Goal: Task Accomplishment & Management: Manage account settings

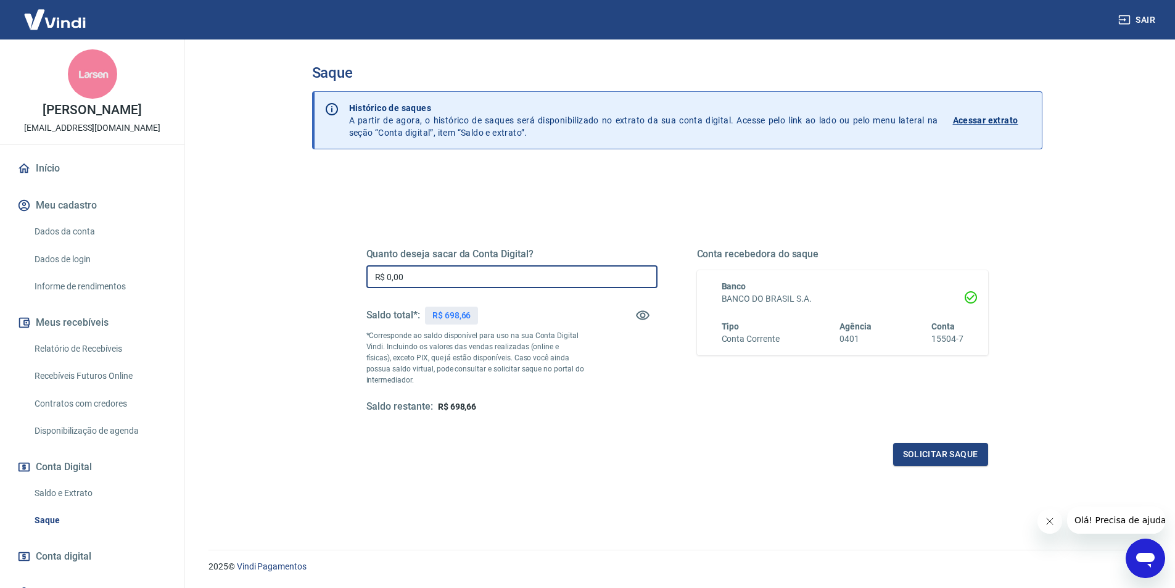
drag, startPoint x: 411, startPoint y: 276, endPoint x: 370, endPoint y: 271, distance: 41.7
click at [370, 271] on input "R$ 0,00" at bounding box center [511, 276] width 291 height 23
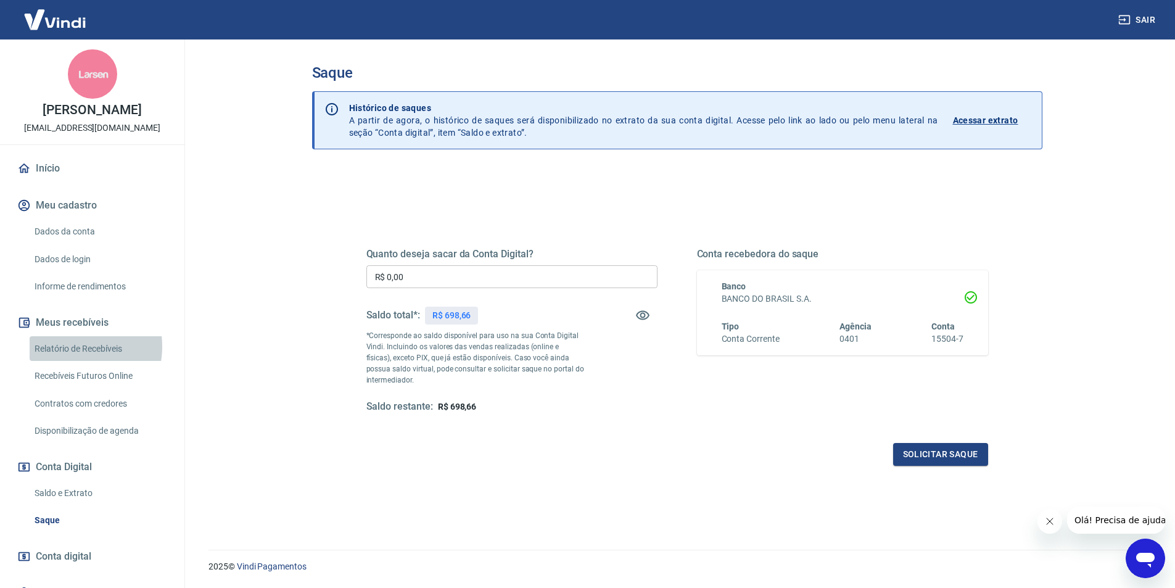
click at [70, 346] on link "Relatório de Recebíveis" at bounding box center [100, 348] width 140 height 25
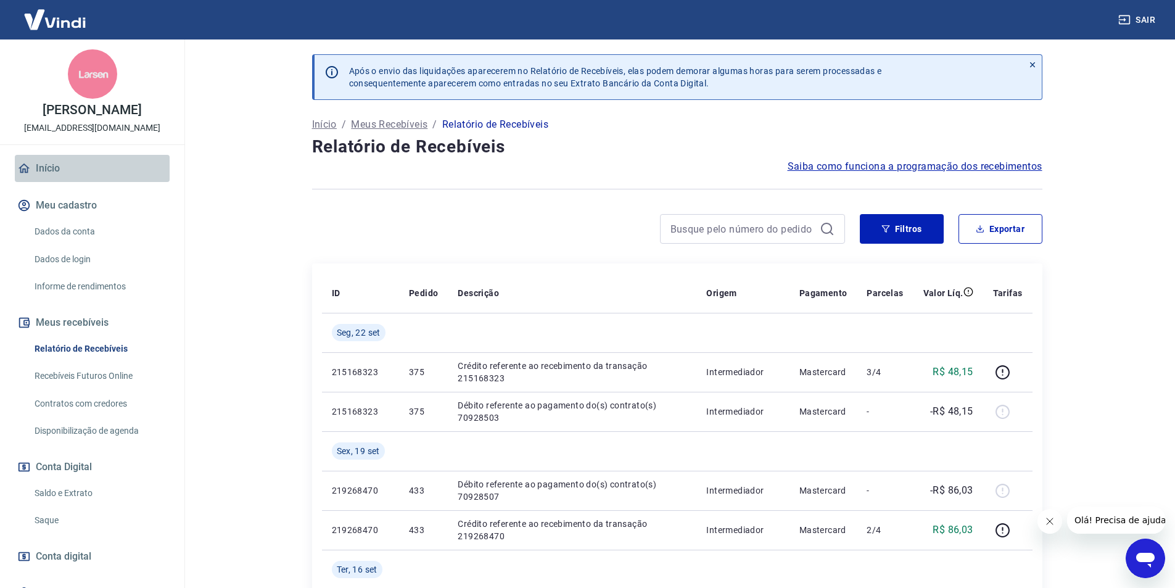
click at [99, 178] on link "Início" at bounding box center [92, 168] width 155 height 27
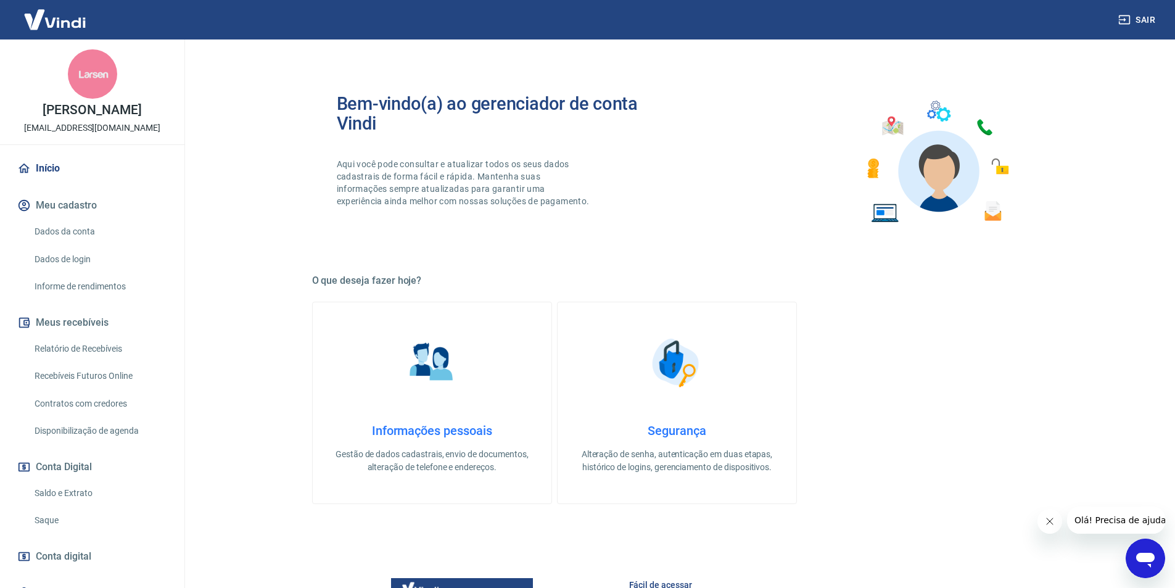
click at [97, 493] on link "Saldo e Extrato" at bounding box center [100, 492] width 140 height 25
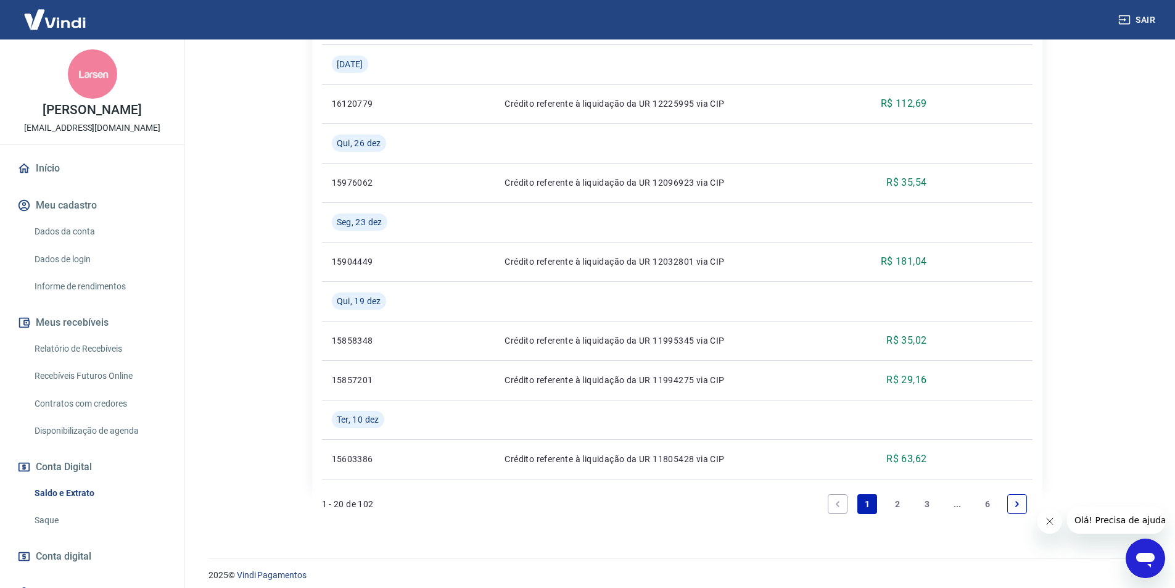
scroll to position [1453, 0]
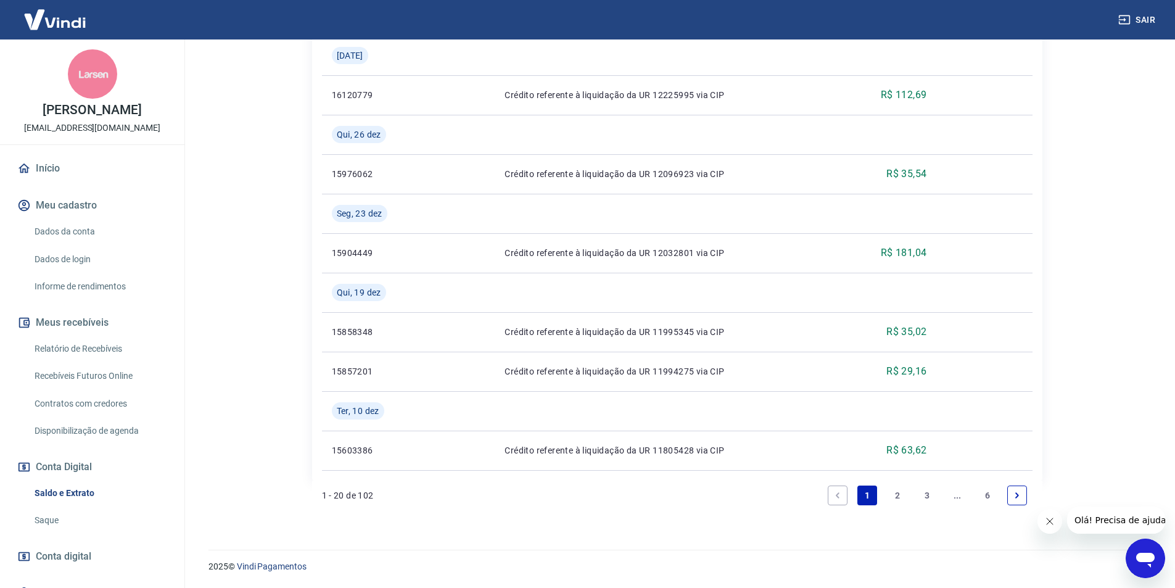
click at [895, 490] on link "2" at bounding box center [897, 495] width 20 height 20
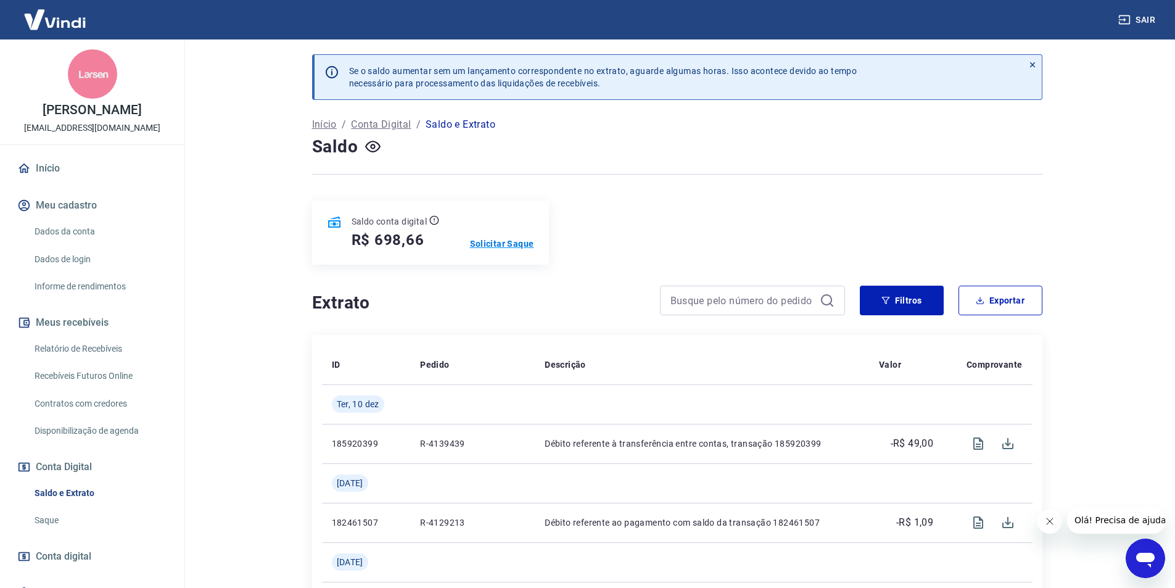
click at [503, 244] on p "Solicitar Saque" at bounding box center [502, 243] width 64 height 12
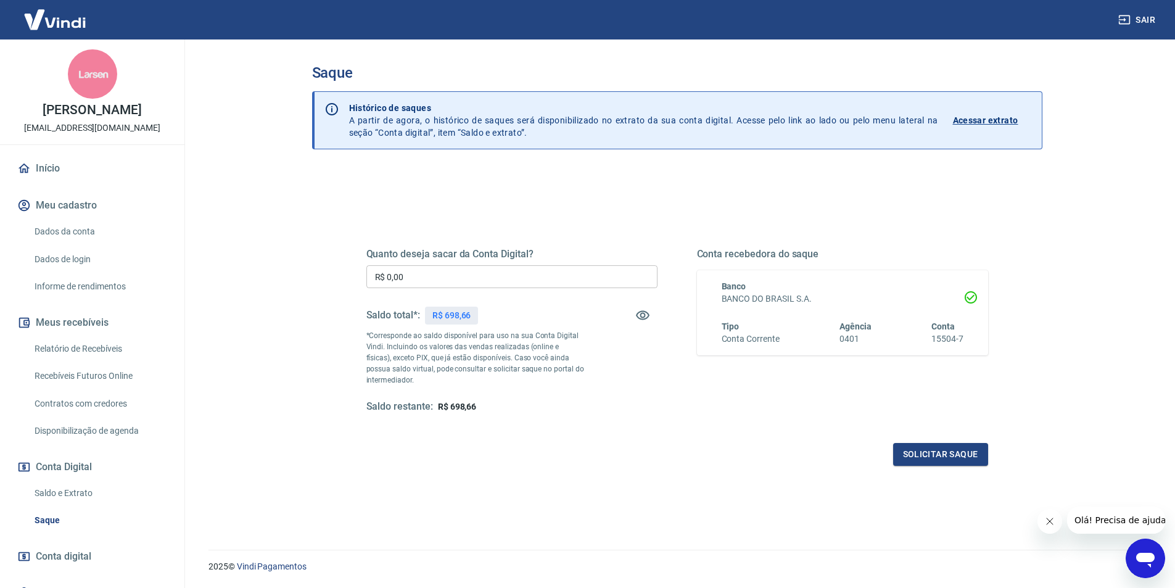
click at [518, 279] on input "R$ 0,00" at bounding box center [511, 276] width 291 height 23
type input "R$ 698,66"
click at [962, 454] on button "Solicitar saque" at bounding box center [940, 454] width 95 height 23
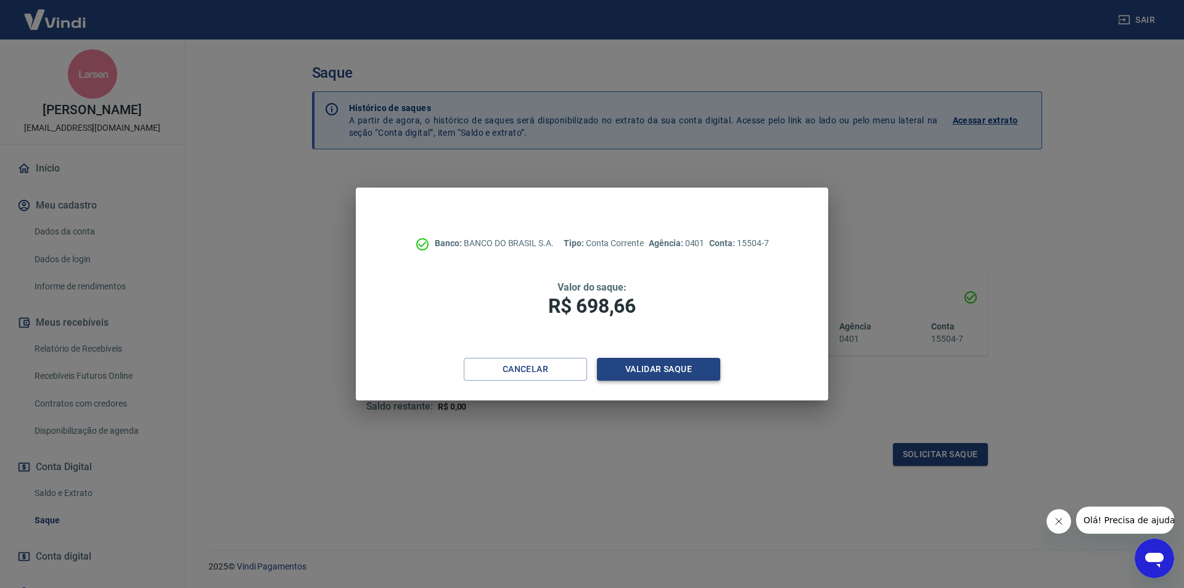
click at [695, 369] on button "Validar saque" at bounding box center [658, 369] width 123 height 23
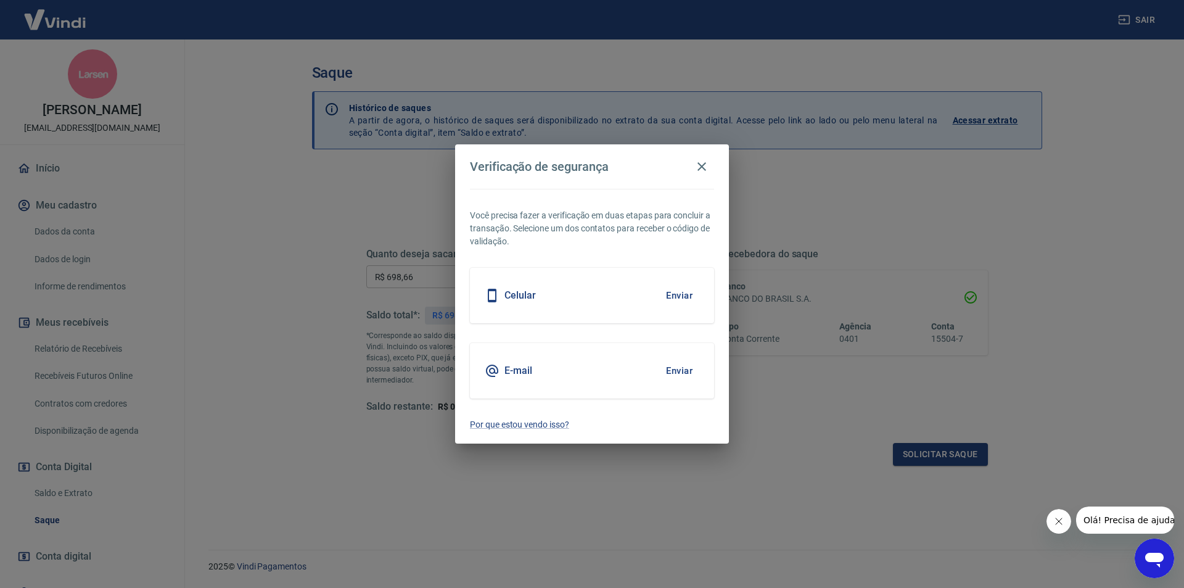
click at [684, 294] on button "Enviar" at bounding box center [679, 295] width 40 height 26
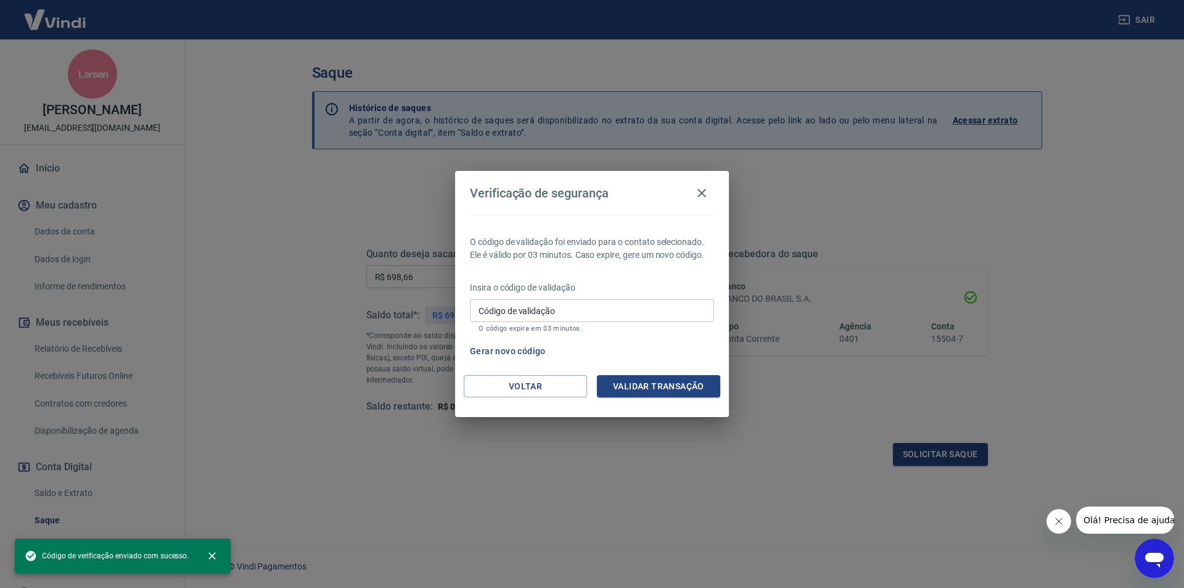
click at [620, 303] on input "Código de validação" at bounding box center [592, 310] width 244 height 23
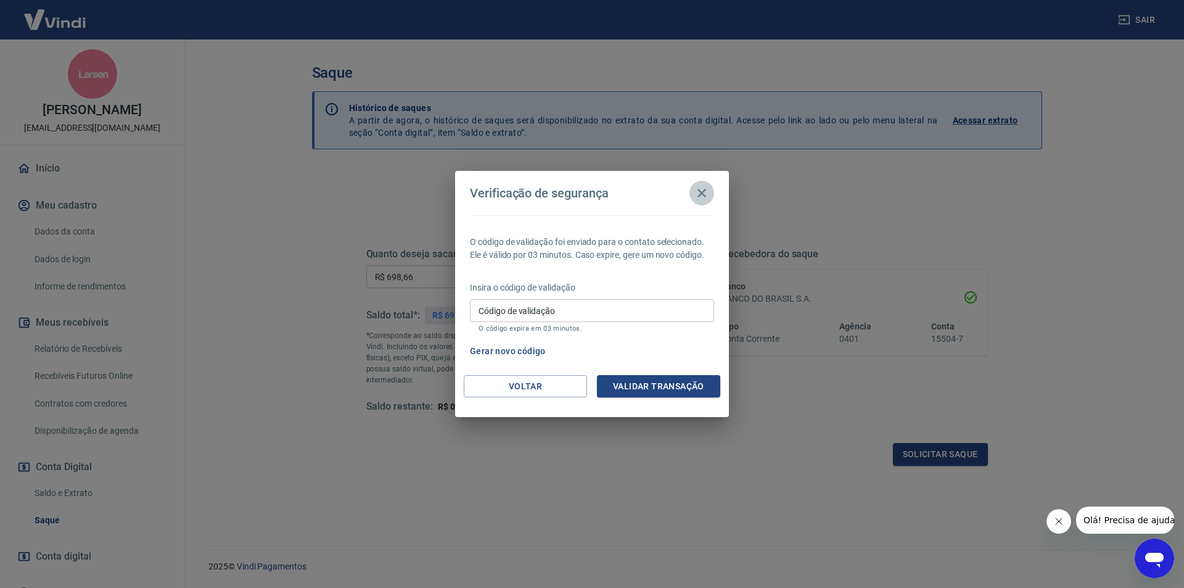
click at [697, 194] on icon "button" at bounding box center [701, 193] width 15 height 15
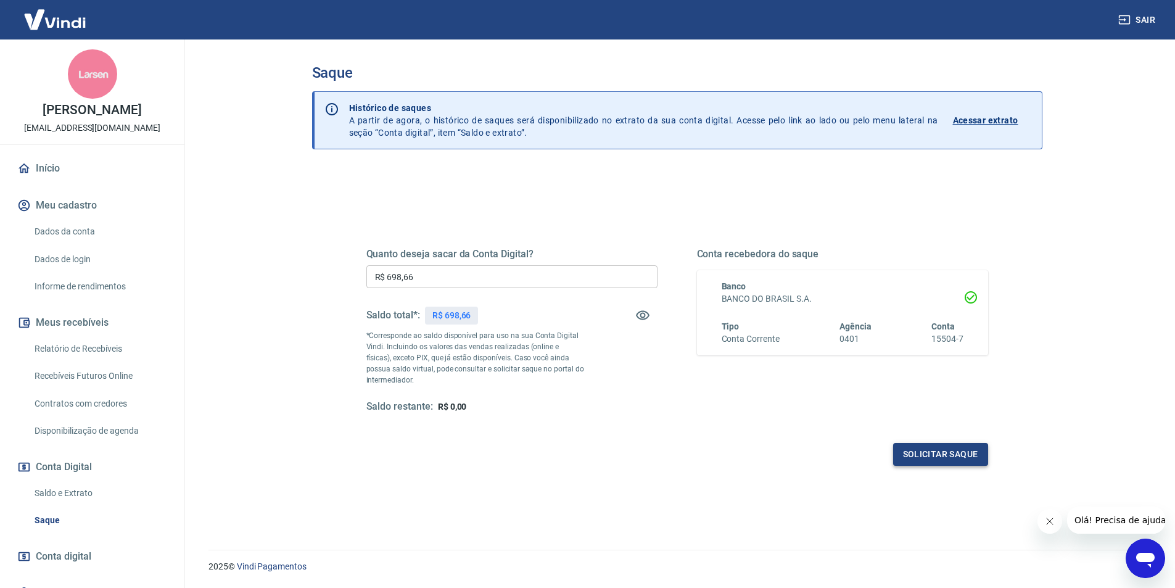
click at [948, 453] on button "Solicitar saque" at bounding box center [940, 454] width 95 height 23
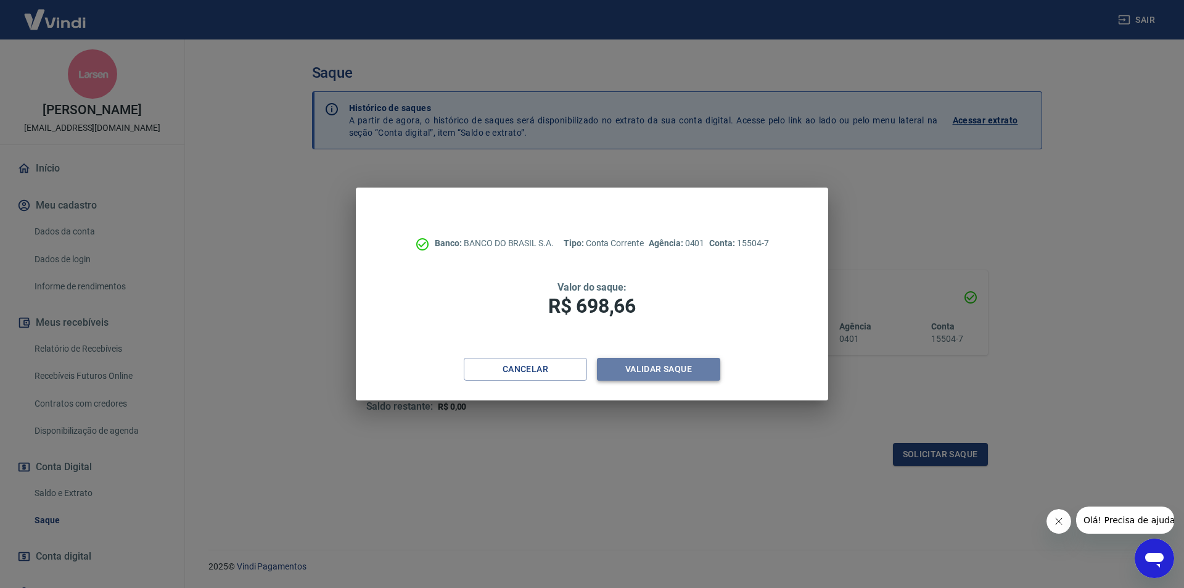
click at [663, 366] on button "Validar saque" at bounding box center [658, 369] width 123 height 23
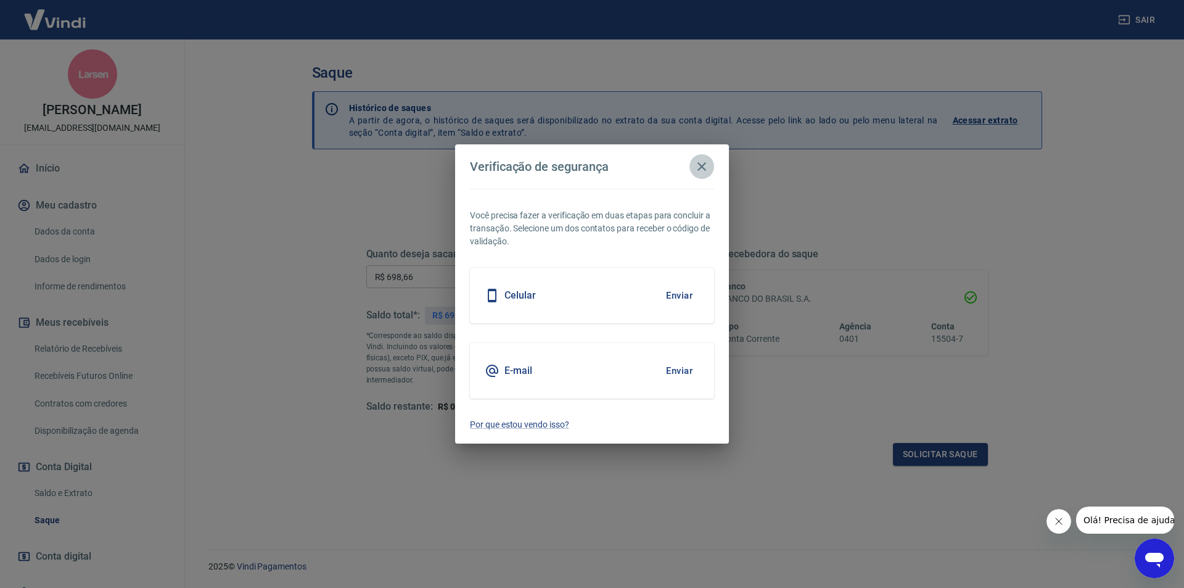
click at [706, 162] on icon "button" at bounding box center [701, 166] width 15 height 15
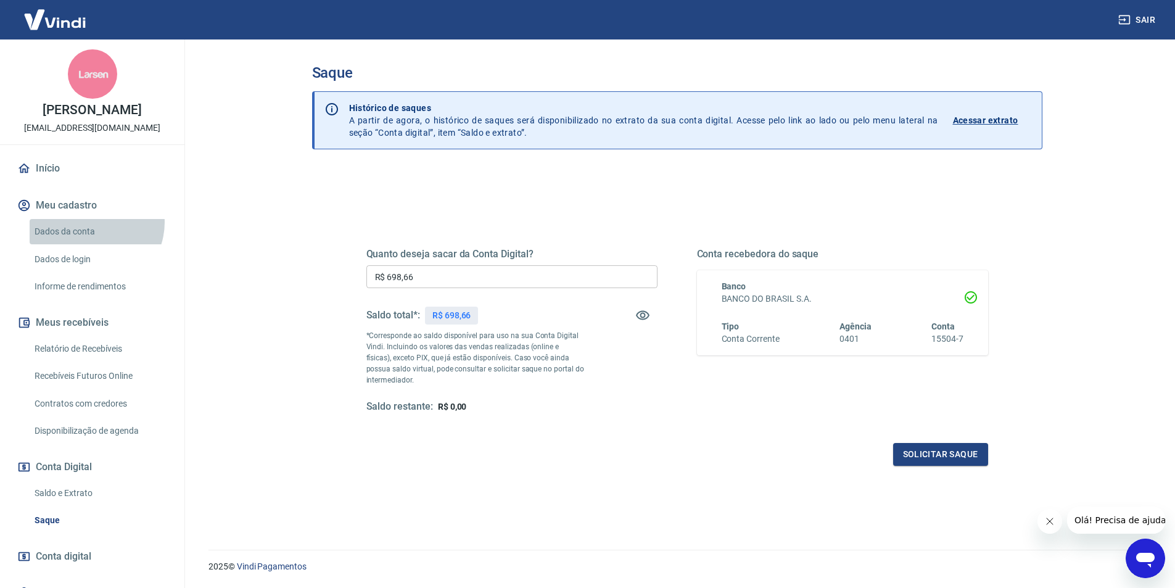
click at [91, 222] on link "Dados da conta" at bounding box center [100, 231] width 140 height 25
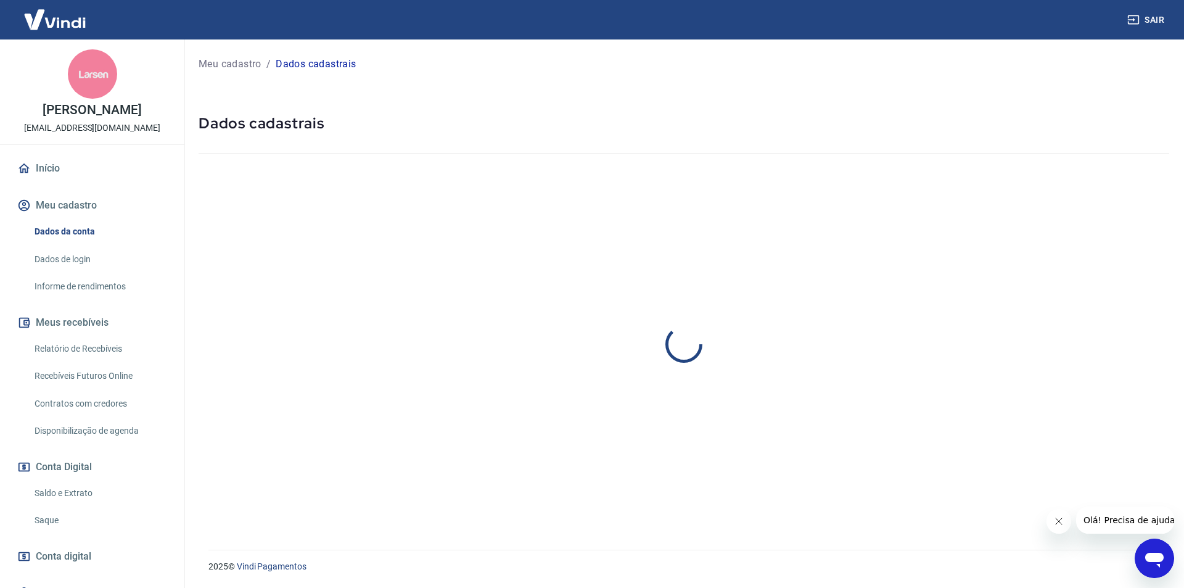
select select "SC"
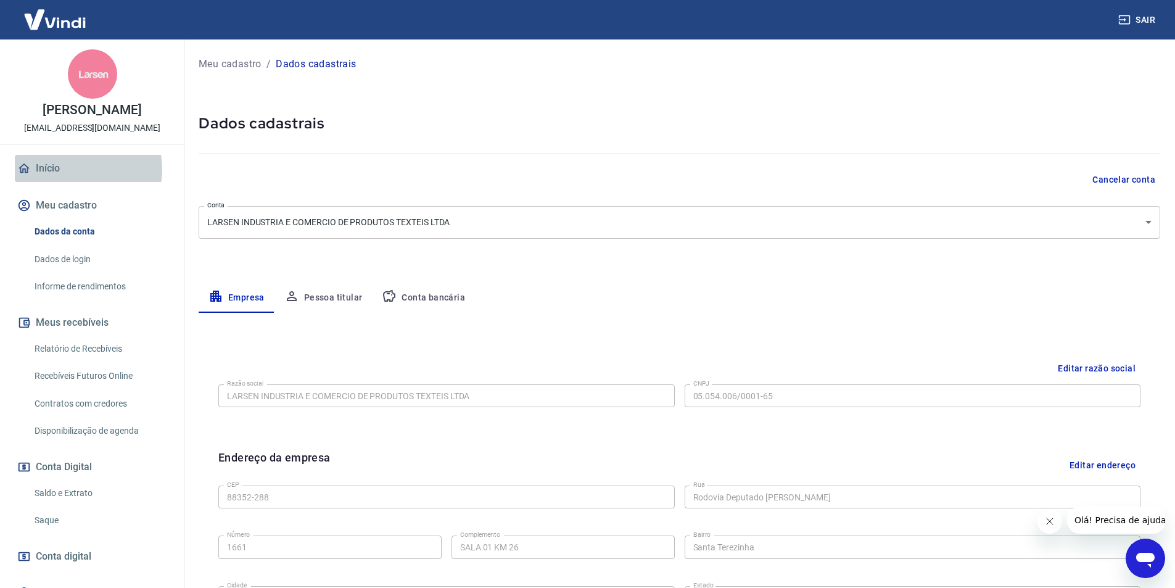
click at [75, 169] on link "Início" at bounding box center [92, 168] width 155 height 27
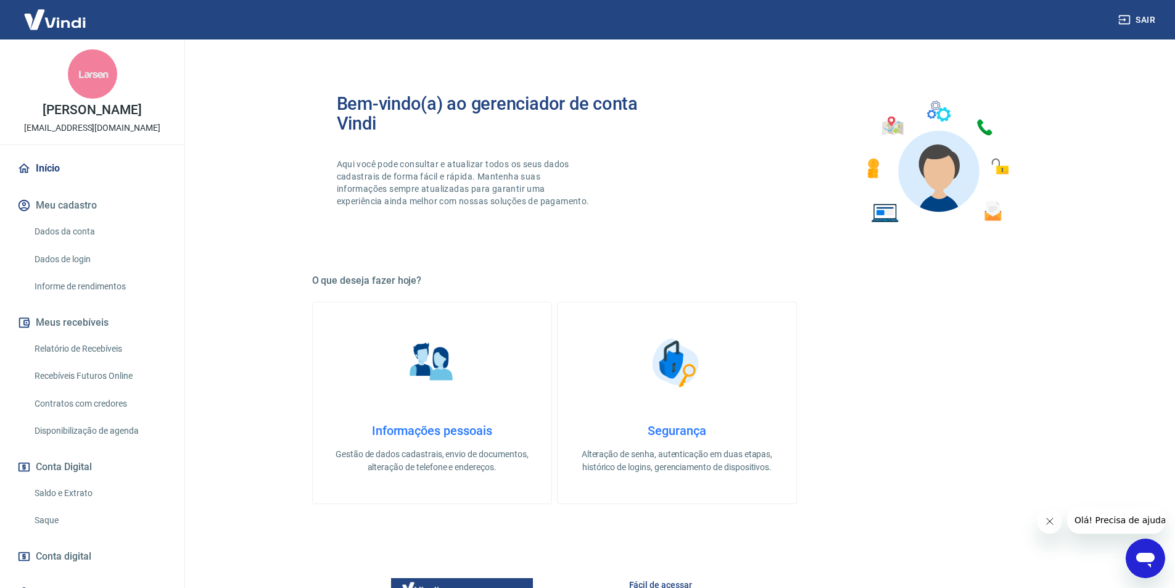
click at [55, 165] on link "Início" at bounding box center [92, 168] width 155 height 27
click at [127, 495] on link "Saldo e Extrato" at bounding box center [100, 492] width 140 height 25
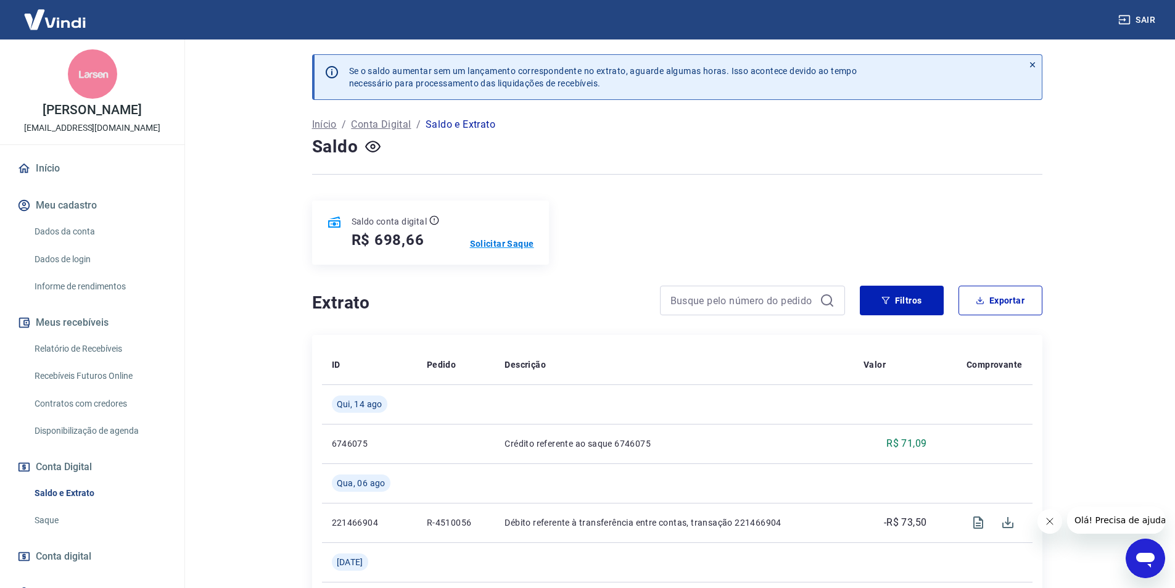
click at [514, 239] on p "Solicitar Saque" at bounding box center [502, 243] width 64 height 12
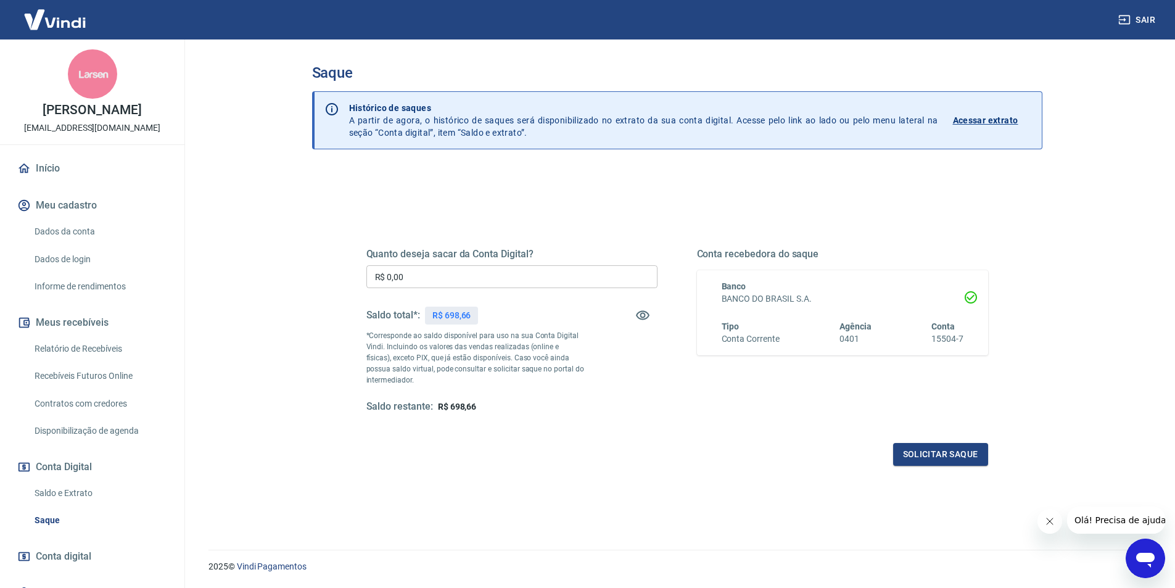
click at [449, 270] on input "R$ 0,00" at bounding box center [511, 276] width 291 height 23
click at [327, 269] on div "Quanto deseja sacar da Conta Digital? R$ 698,60 ​ Saldo total*: R$ 698,66 *Corr…" at bounding box center [677, 397] width 730 height 456
type input "R$ 698,66"
click at [925, 449] on button "Solicitar saque" at bounding box center [940, 454] width 95 height 23
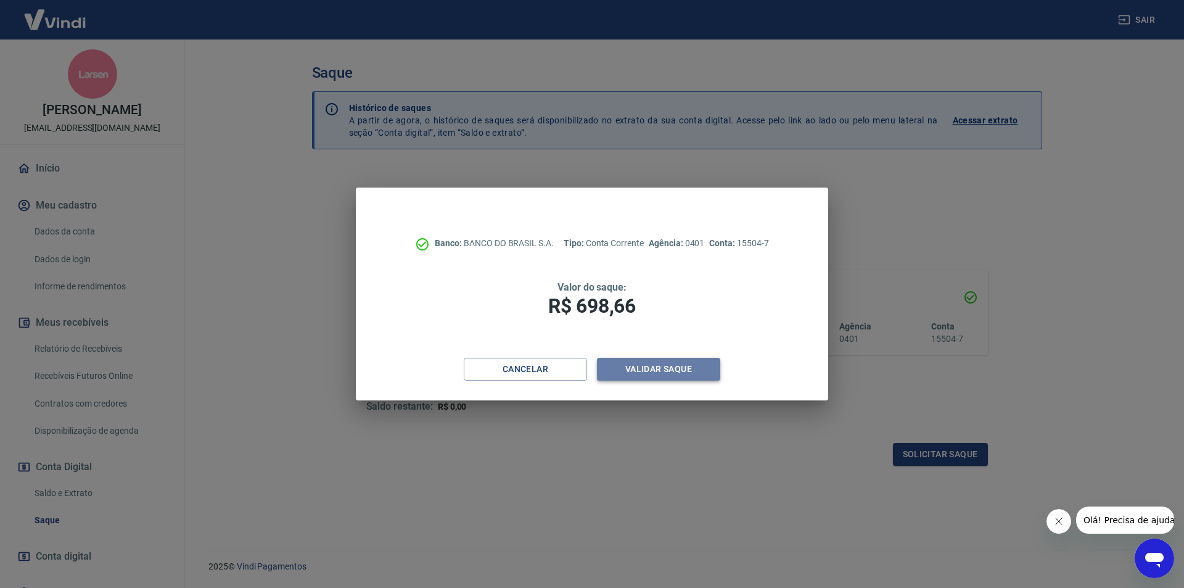
click at [658, 370] on button "Validar saque" at bounding box center [658, 369] width 123 height 23
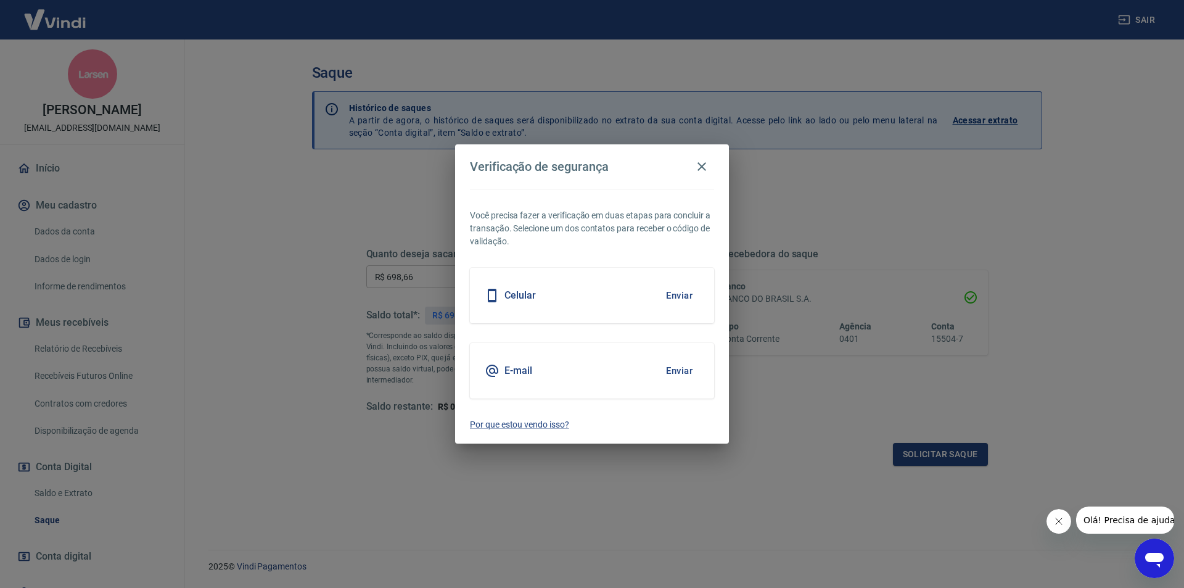
click at [686, 297] on button "Enviar" at bounding box center [679, 295] width 40 height 26
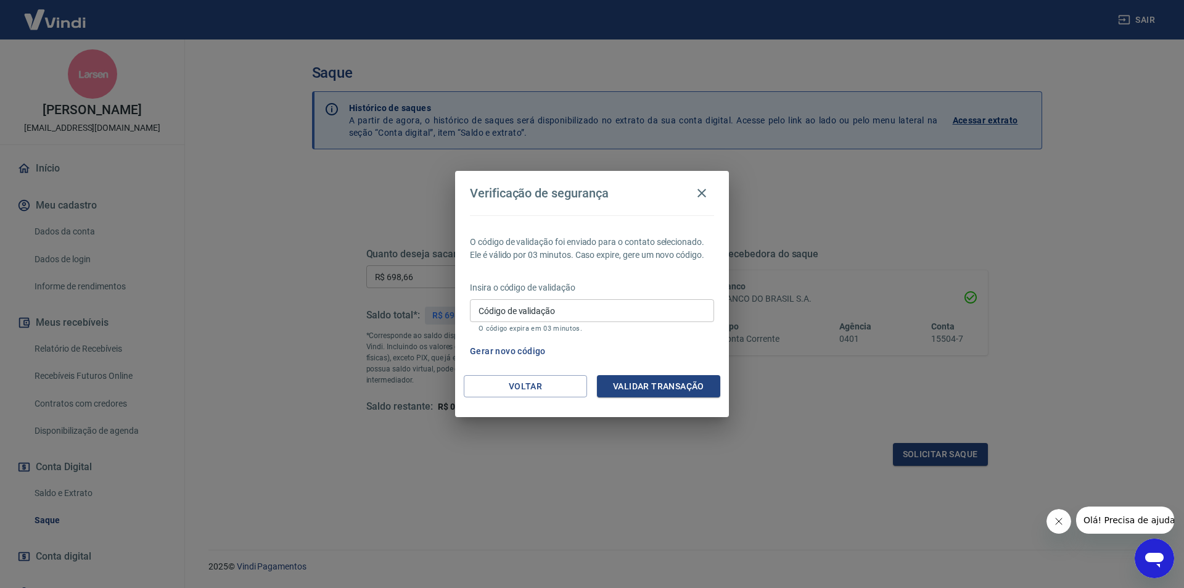
click at [530, 348] on button "Gerar novo código" at bounding box center [508, 351] width 86 height 23
click at [699, 197] on icon "button" at bounding box center [701, 193] width 15 height 15
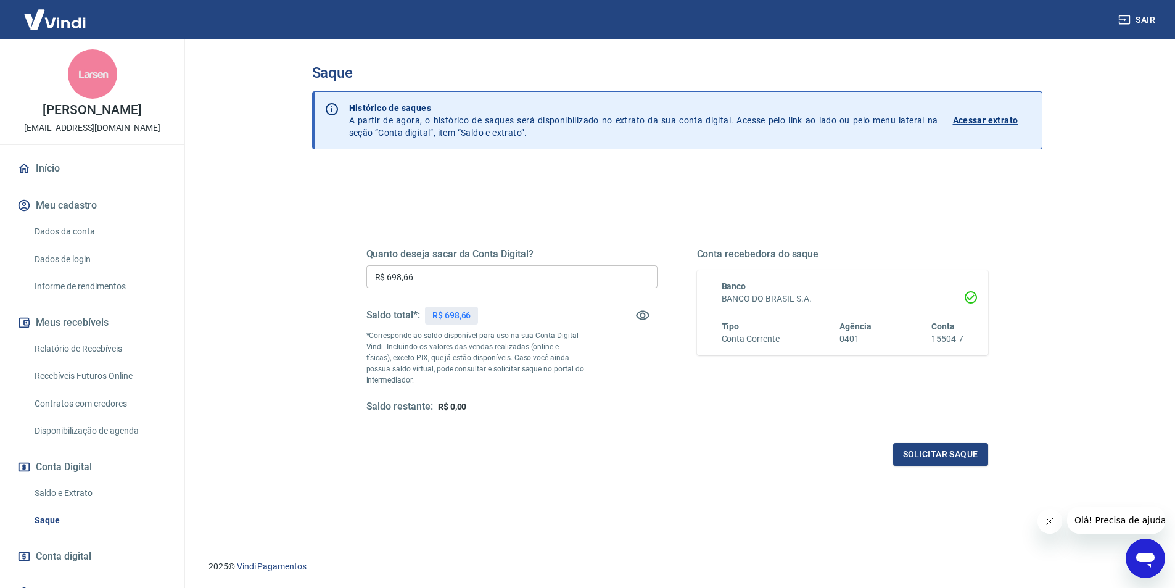
click at [60, 168] on link "Início" at bounding box center [92, 168] width 155 height 27
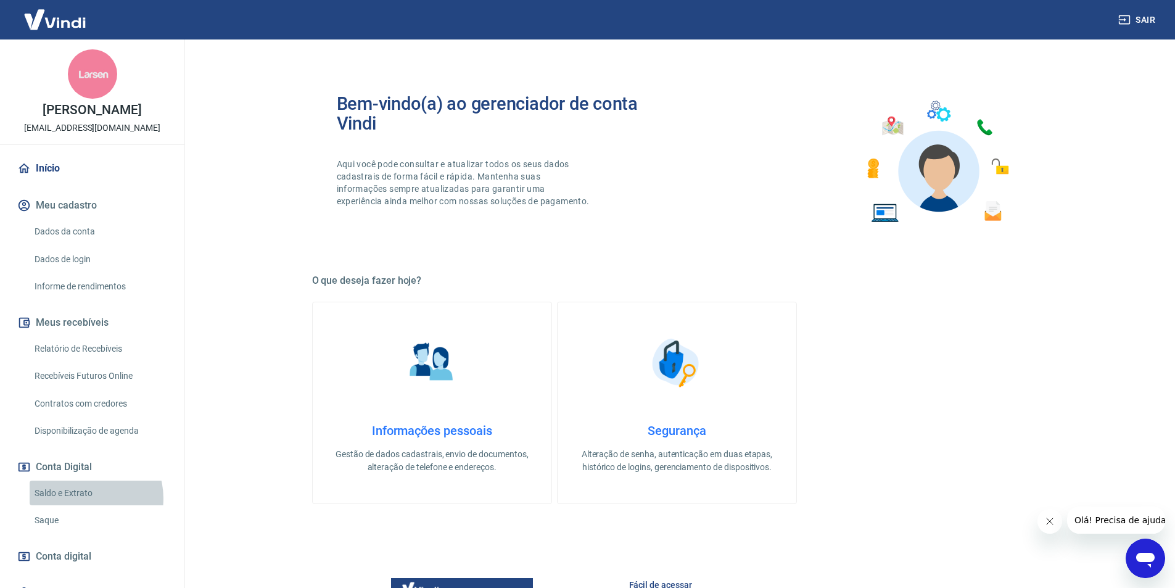
click at [86, 498] on link "Saldo e Extrato" at bounding box center [100, 492] width 140 height 25
